Goal: Complete application form

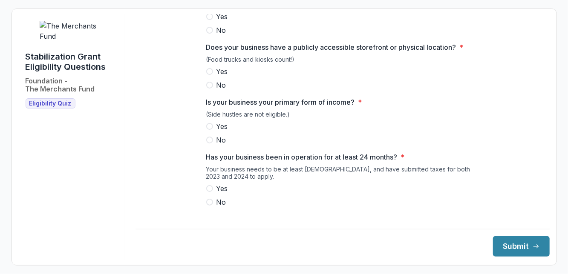
scroll to position [438, 0]
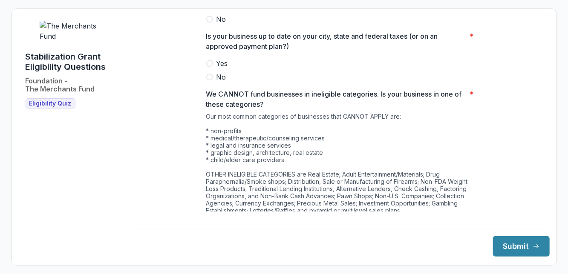
click at [210, 225] on span at bounding box center [209, 222] width 7 height 7
click at [210, 66] on label "Yes" at bounding box center [342, 63] width 273 height 10
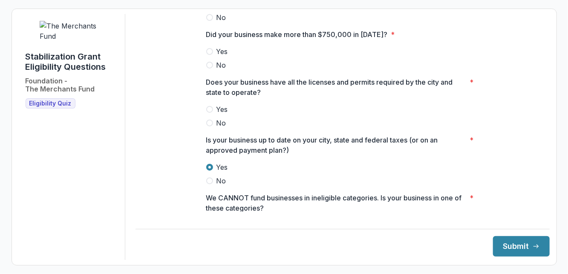
click at [210, 113] on span at bounding box center [209, 109] width 7 height 7
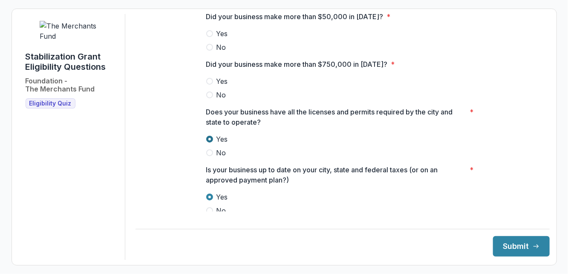
click at [213, 86] on label "Yes" at bounding box center [342, 81] width 273 height 10
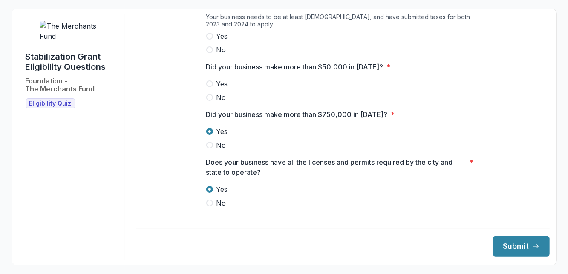
click at [212, 85] on label "Yes" at bounding box center [342, 84] width 273 height 10
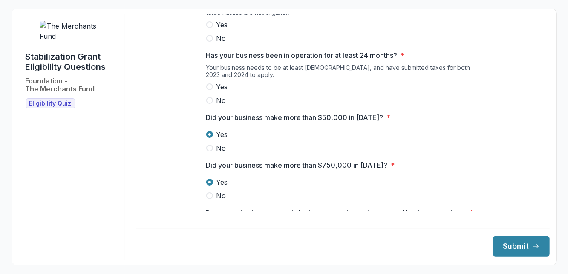
click at [210, 90] on span at bounding box center [209, 86] width 7 height 7
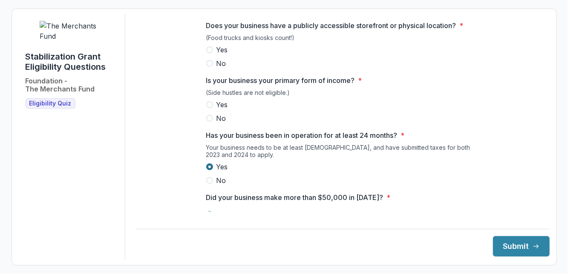
scroll to position [121, 0]
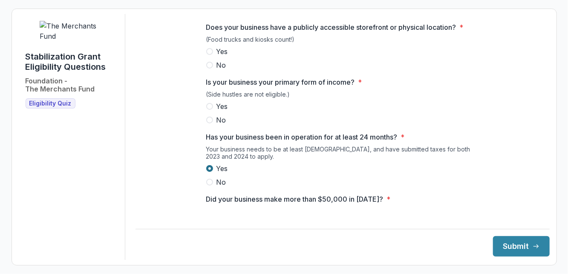
click at [214, 112] on label "Yes" at bounding box center [342, 106] width 273 height 10
click at [210, 55] on span at bounding box center [209, 51] width 7 height 7
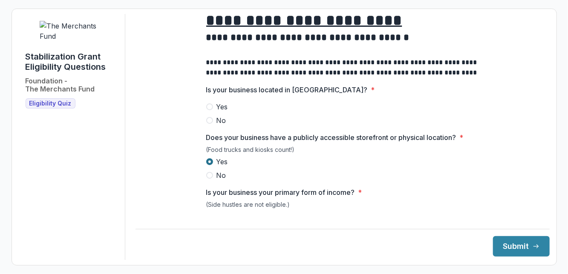
scroll to position [3, 0]
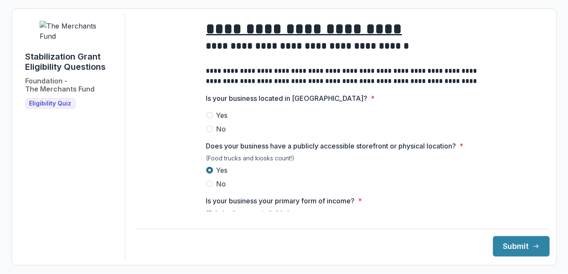
click at [213, 104] on p "Is your business located in [GEOGRAPHIC_DATA]?" at bounding box center [286, 98] width 161 height 10
click at [206, 119] on label "Yes" at bounding box center [342, 115] width 273 height 10
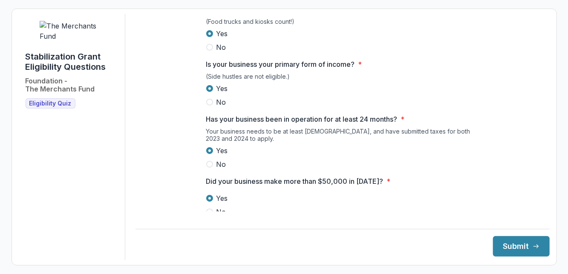
scroll to position [438, 0]
